Goal: Complete application form

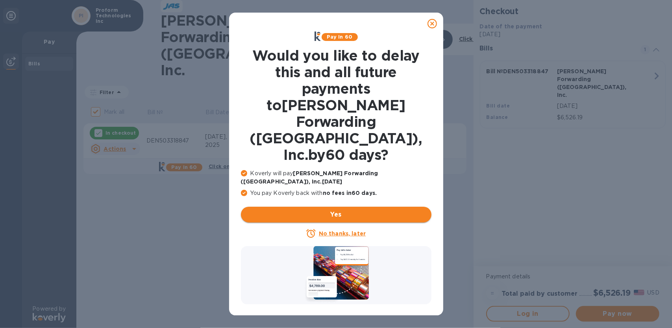
click at [334, 210] on span "Yes" at bounding box center [336, 214] width 178 height 9
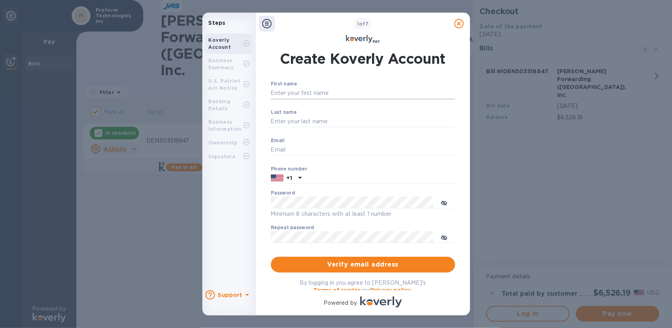
type input "[PERSON_NAME][EMAIL_ADDRESS][DOMAIN_NAME]"
click at [304, 94] on input "First name" at bounding box center [363, 93] width 184 height 12
type input "[PERSON_NAME]"
click at [360, 263] on span "Verify email address" at bounding box center [363, 264] width 172 height 9
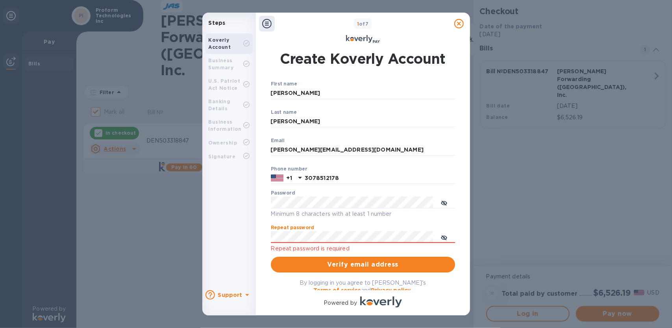
type input "3078512178"
click at [344, 264] on span "Verify email address" at bounding box center [363, 264] width 172 height 9
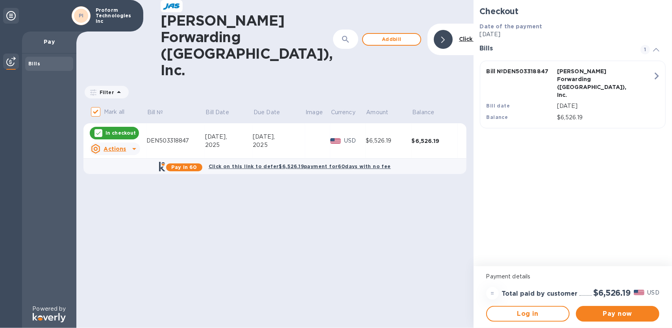
click at [576, 102] on p "[DATE]" at bounding box center [605, 106] width 96 height 8
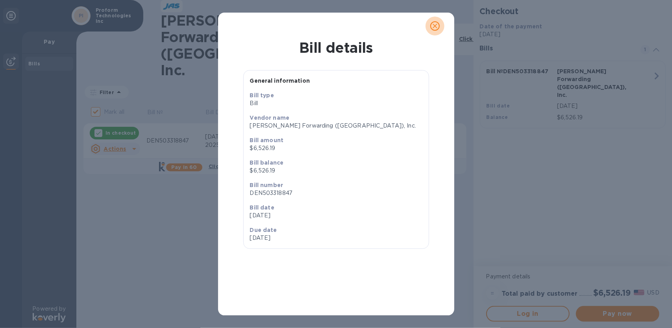
click at [433, 22] on icon "close" at bounding box center [435, 26] width 8 height 8
